Goal: Transaction & Acquisition: Purchase product/service

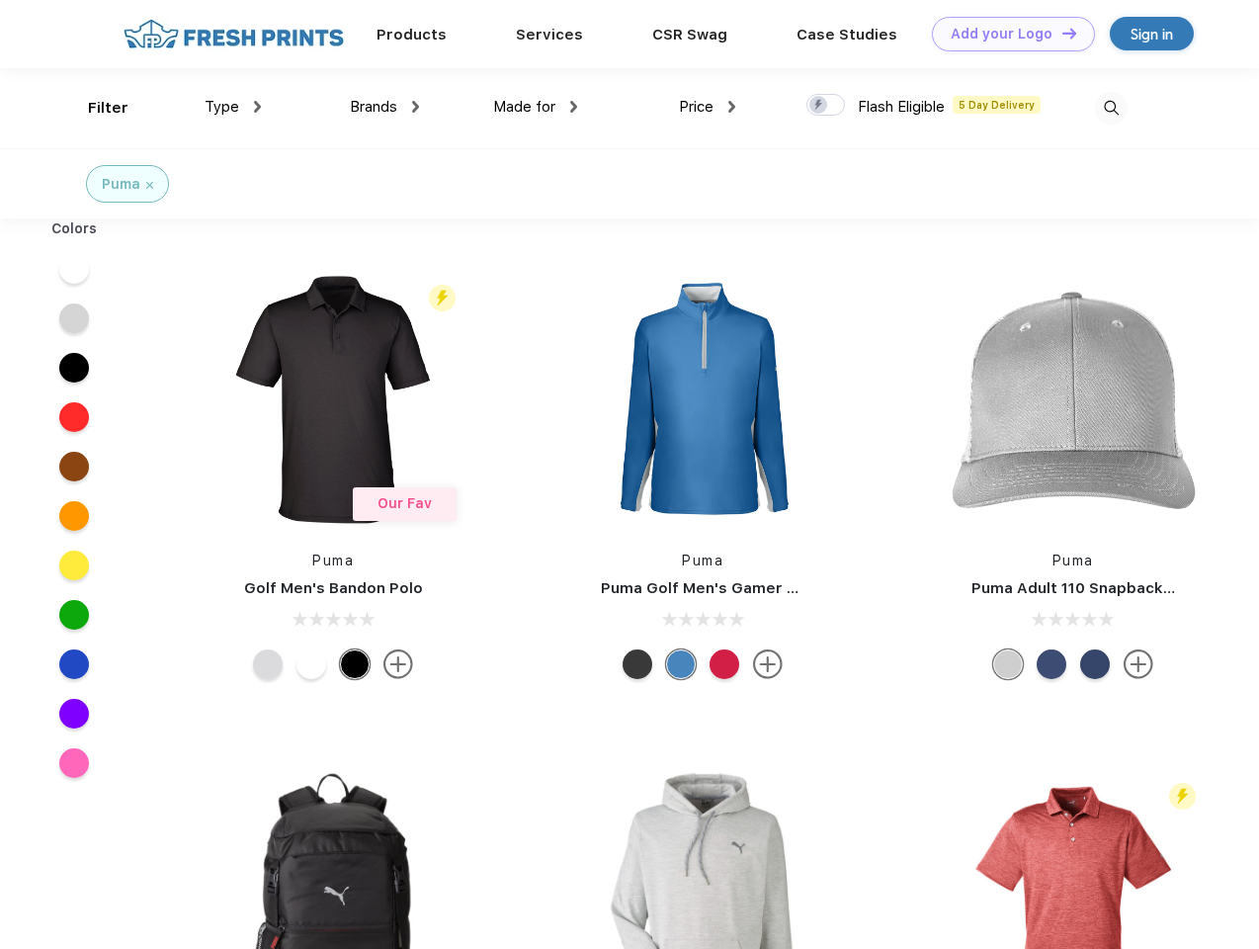
click at [1006, 34] on link "Add your Logo Design Tool" at bounding box center [1013, 34] width 163 height 35
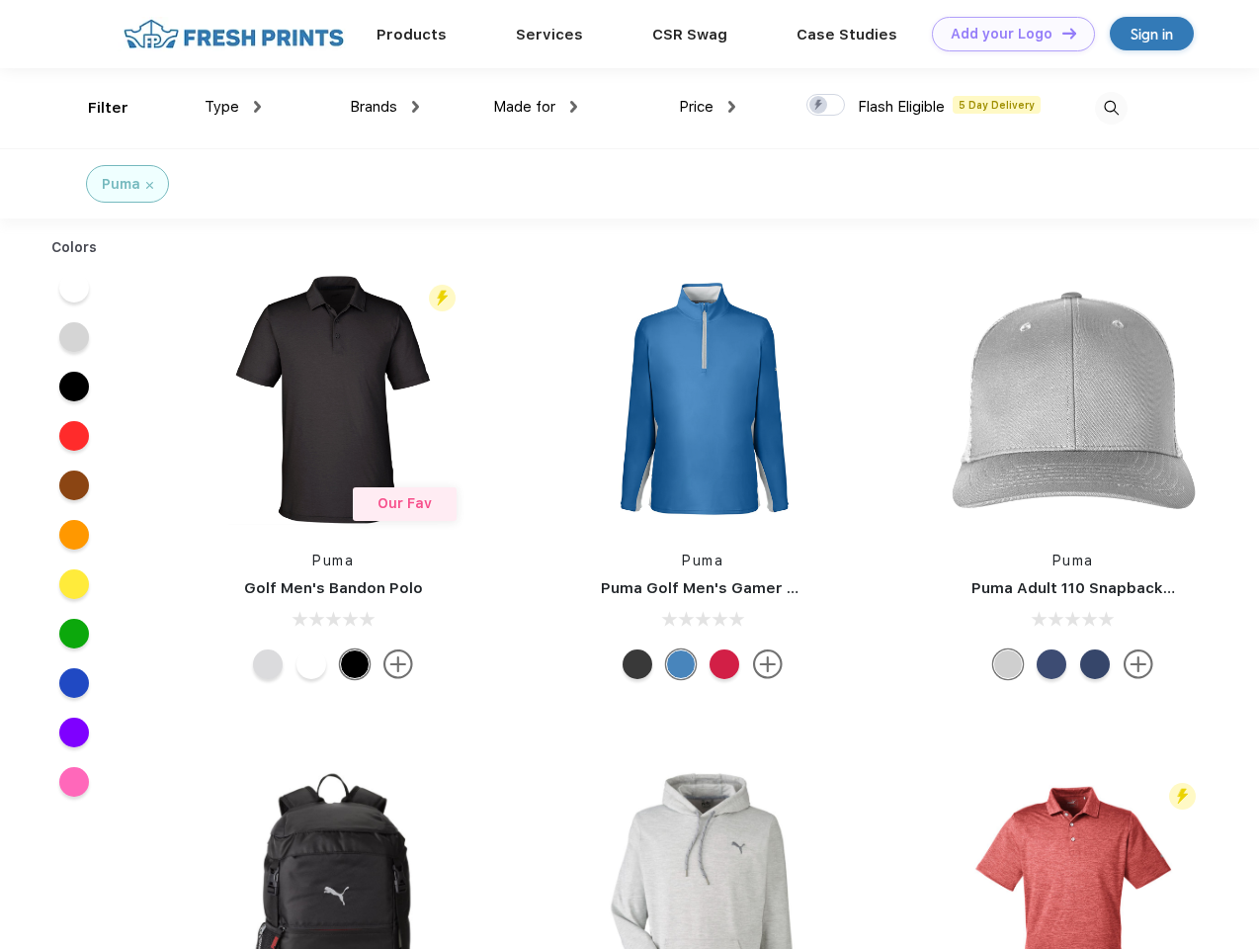
click at [0, 0] on div "Design Tool" at bounding box center [0, 0] width 0 height 0
click at [1060, 33] on link "Add your Logo Design Tool" at bounding box center [1013, 34] width 163 height 35
click at [95, 108] on div "Filter" at bounding box center [108, 108] width 41 height 23
click at [233, 107] on span "Type" at bounding box center [222, 107] width 35 height 18
click at [384, 107] on span "Brands" at bounding box center [373, 107] width 47 height 18
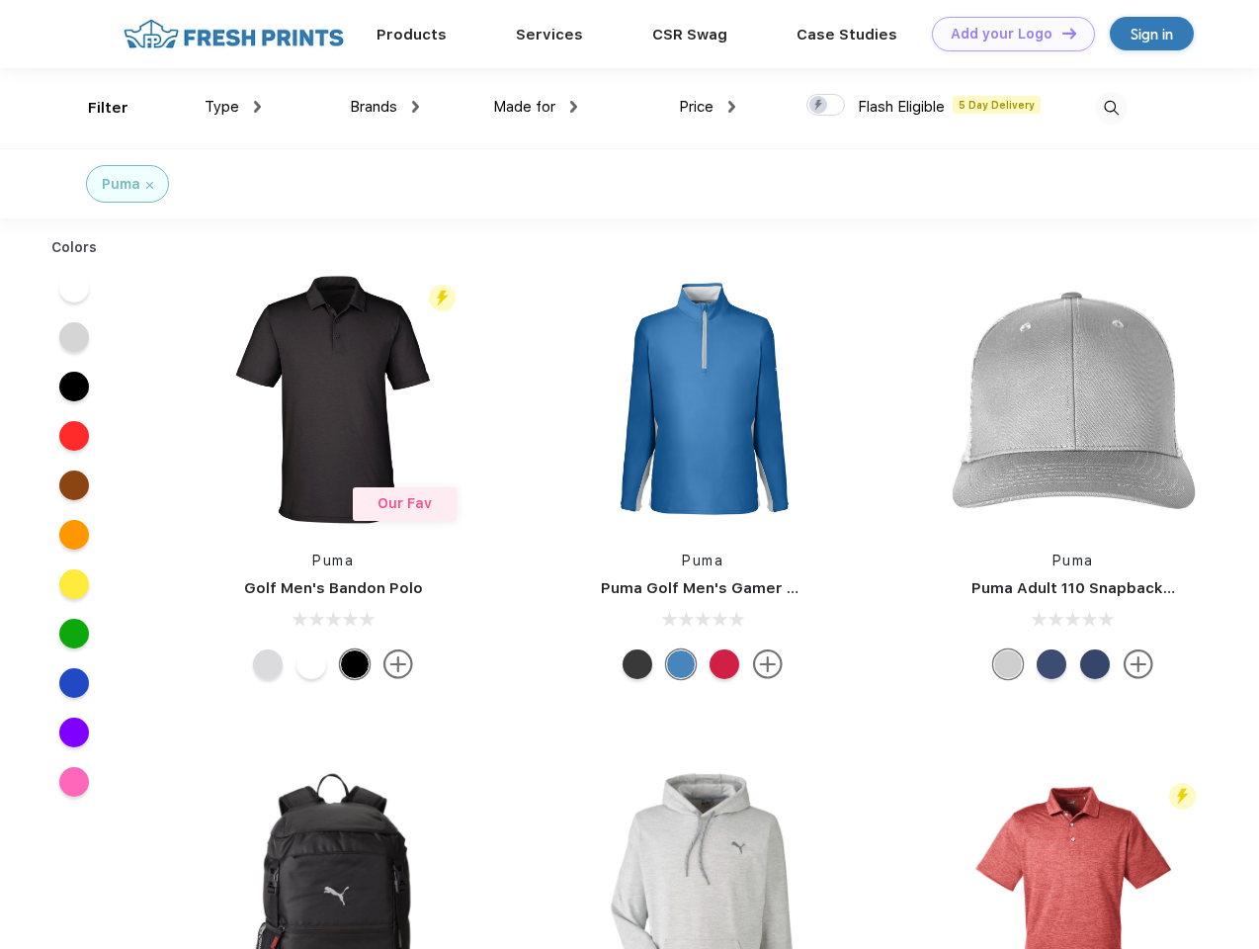
click at [536, 107] on span "Made for" at bounding box center [524, 107] width 62 height 18
click at [707, 107] on span "Price" at bounding box center [696, 107] width 35 height 18
click at [826, 106] on div at bounding box center [825, 105] width 39 height 22
click at [819, 106] on input "checkbox" at bounding box center [812, 99] width 13 height 13
click at [1111, 108] on img at bounding box center [1111, 108] width 33 height 33
